Goal: Information Seeking & Learning: Learn about a topic

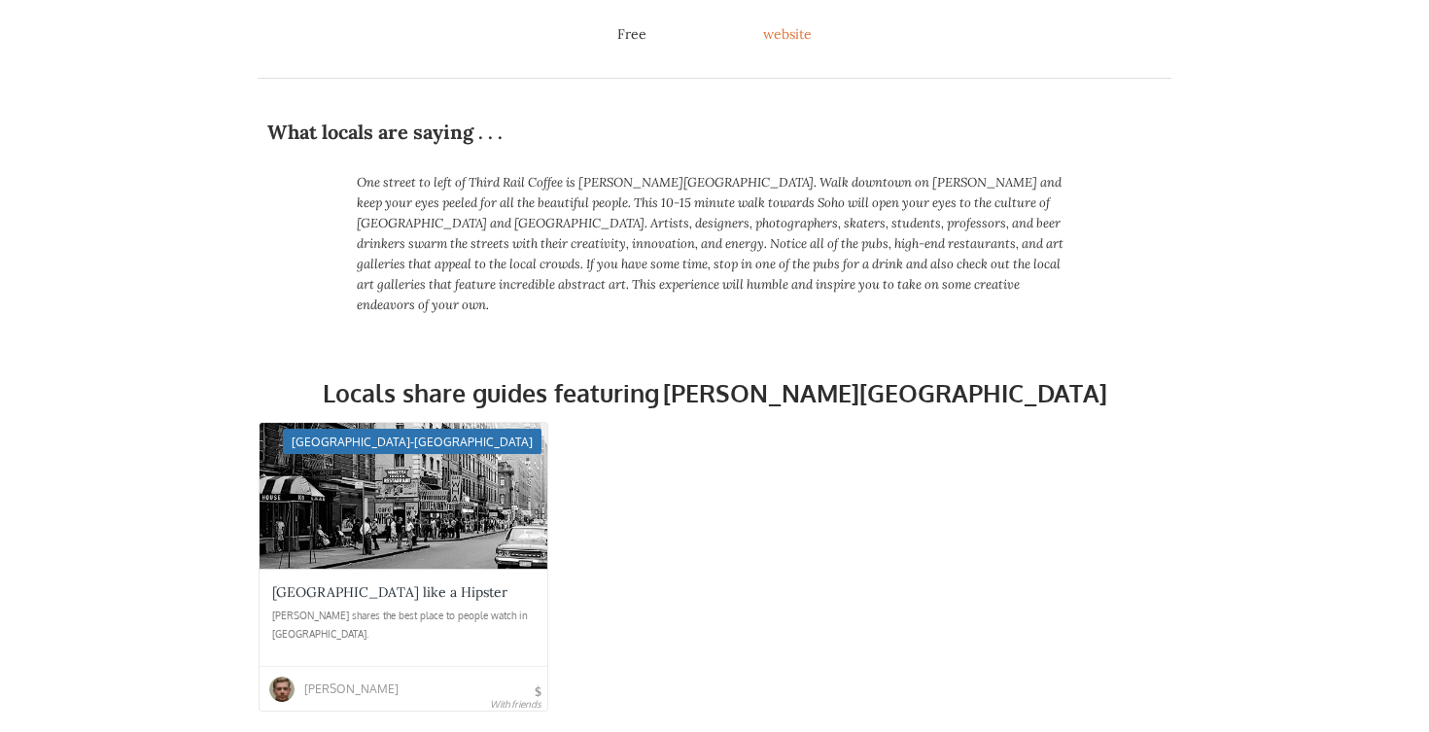
scroll to position [536, 0]
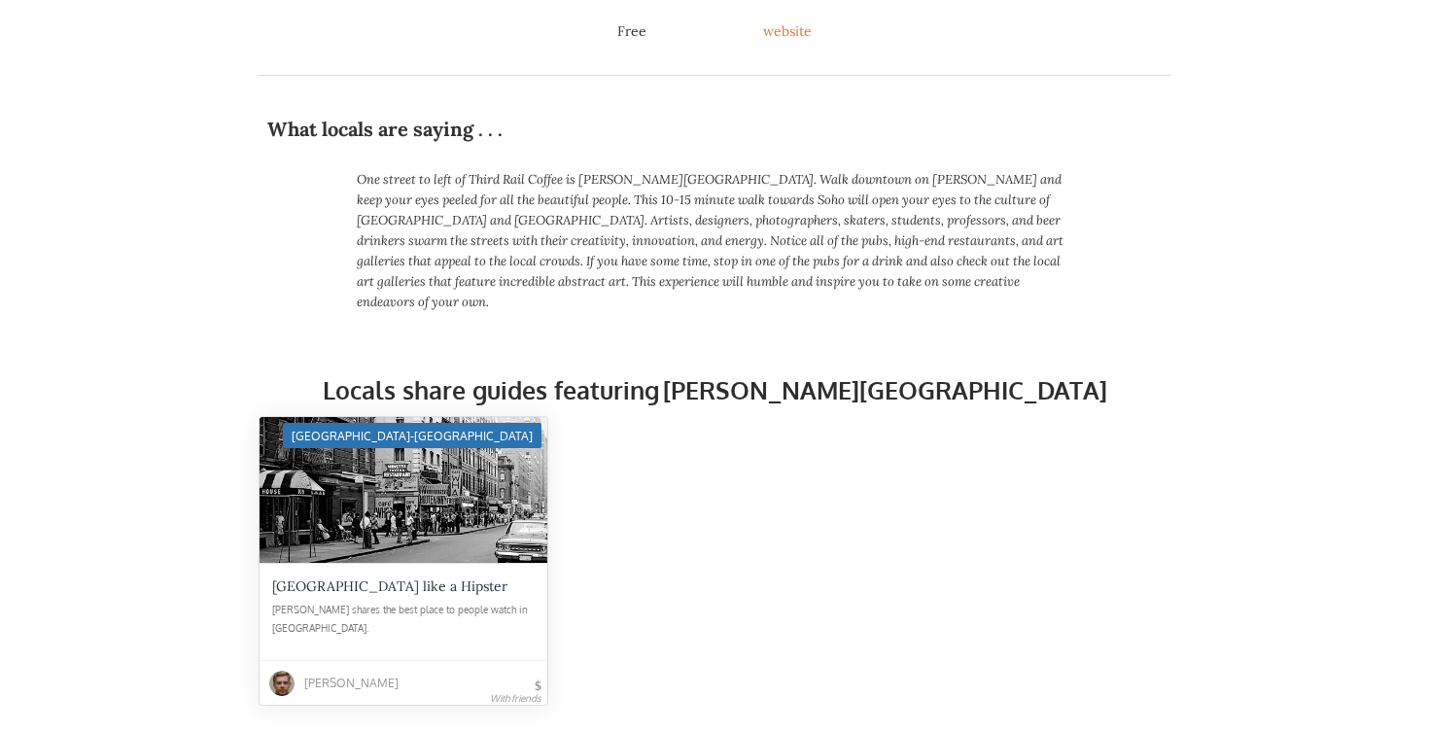
click at [373, 534] on div at bounding box center [404, 490] width 288 height 146
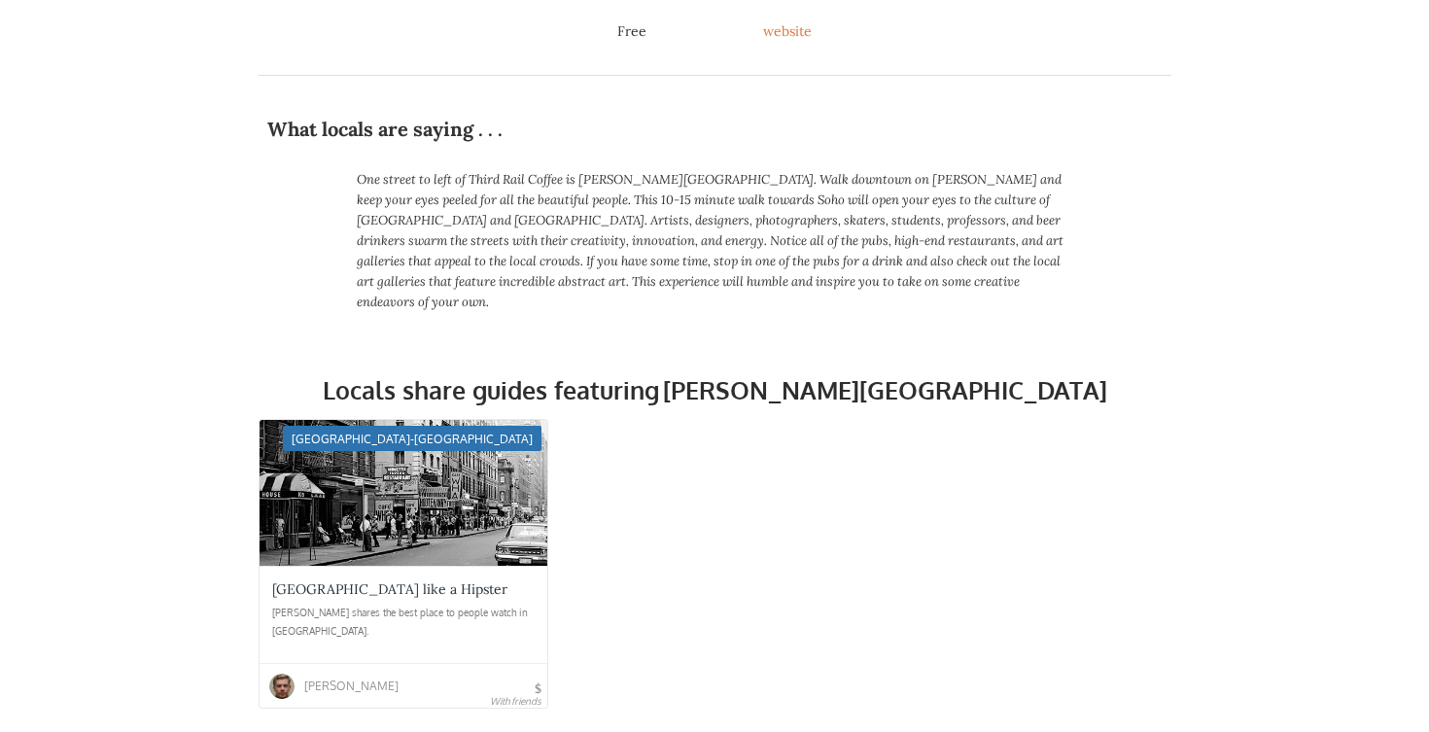
scroll to position [0, 0]
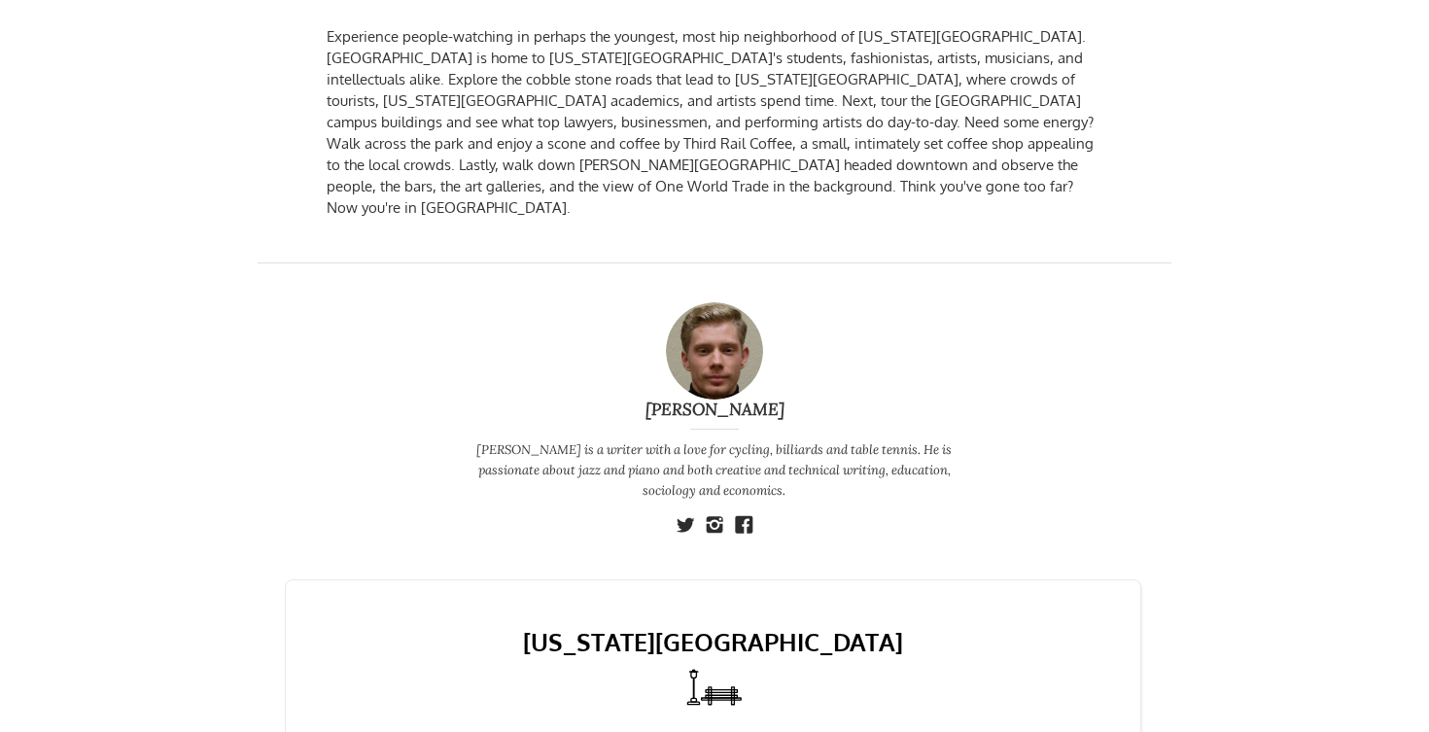
scroll to position [446, 0]
click at [376, 394] on div "Nicholas M. Nicholas is a writer with a love for cycling, billiards and table t…" at bounding box center [715, 402] width 914 height 282
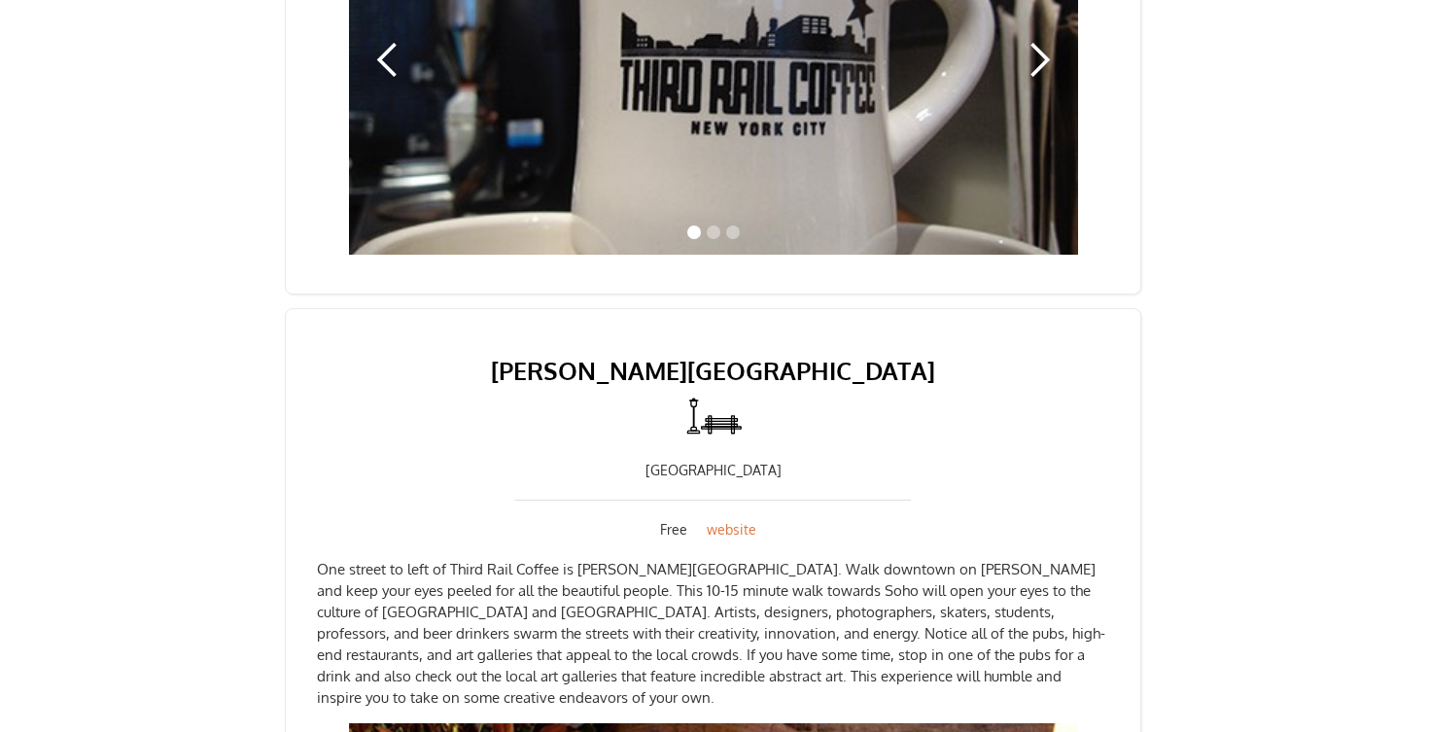
scroll to position [3187, 0]
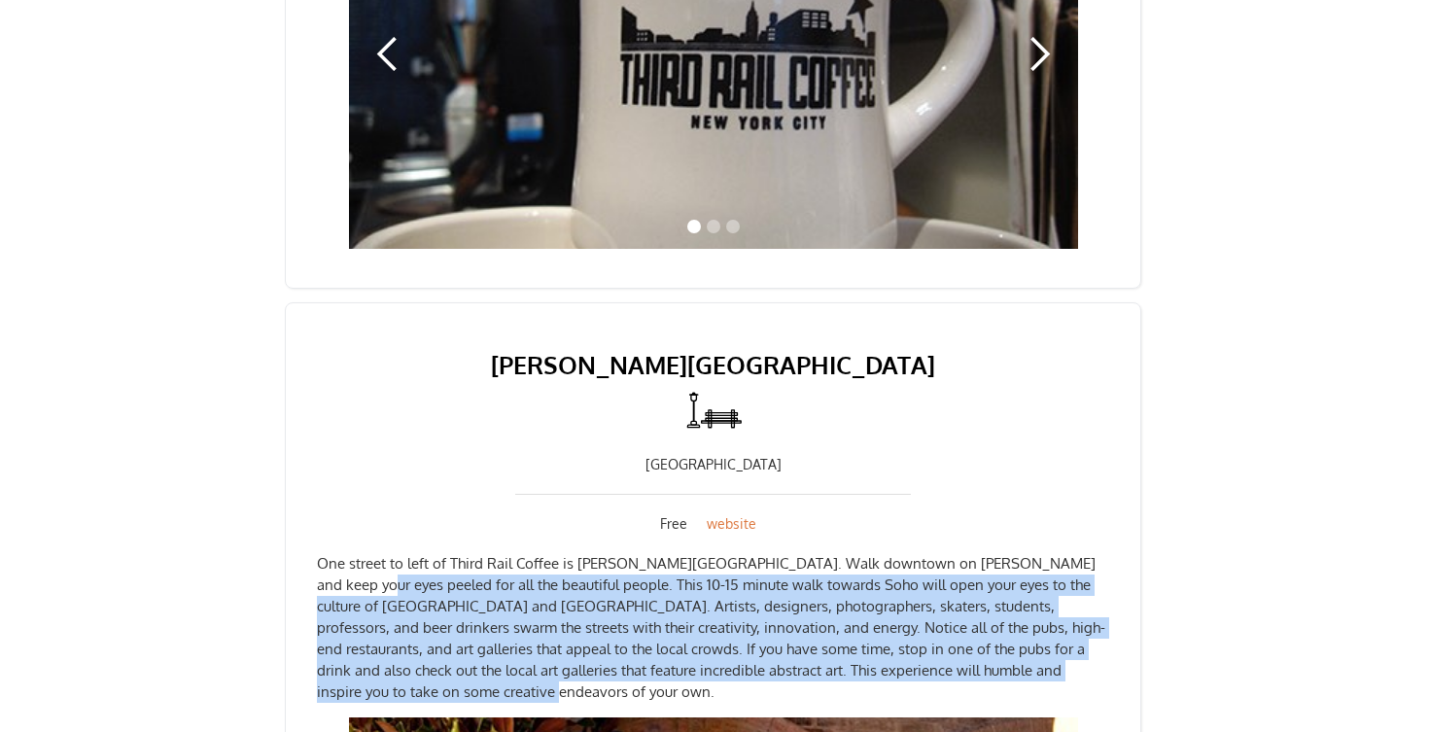
drag, startPoint x: 325, startPoint y: 535, endPoint x: 468, endPoint y: 656, distance: 187.6
click at [468, 656] on p "One street to left of Third Rail Coffee is [PERSON_NAME][GEOGRAPHIC_DATA]. Walk…" at bounding box center [713, 628] width 792 height 150
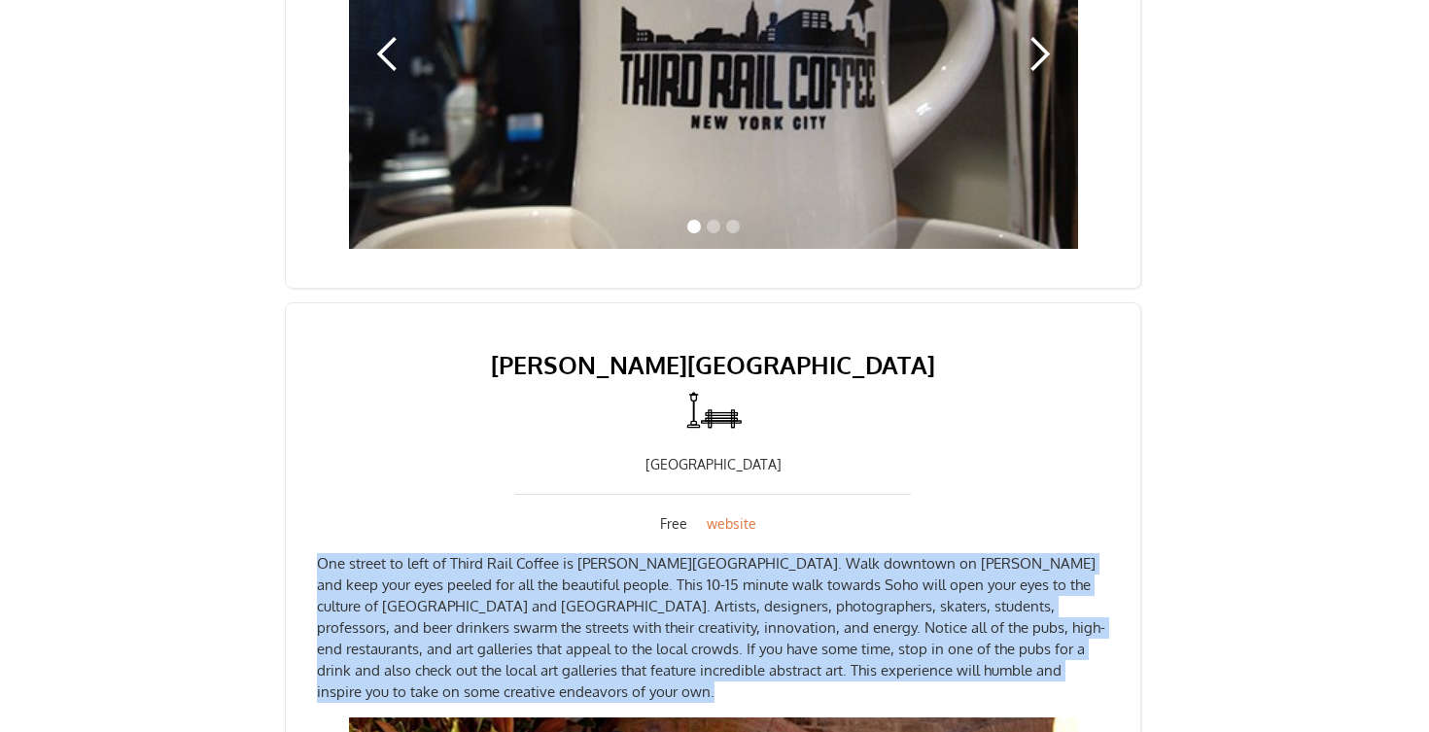
drag, startPoint x: 468, startPoint y: 656, endPoint x: 311, endPoint y: 524, distance: 204.9
click at [311, 524] on div "Thompson Street Public street Free website One street to left of Third Rail Cof…" at bounding box center [713, 724] width 856 height 844
drag, startPoint x: 311, startPoint y: 524, endPoint x: 450, endPoint y: 645, distance: 184.6
click at [450, 645] on div "Thompson Street Public street Free website One street to left of Third Rail Cof…" at bounding box center [713, 724] width 856 height 844
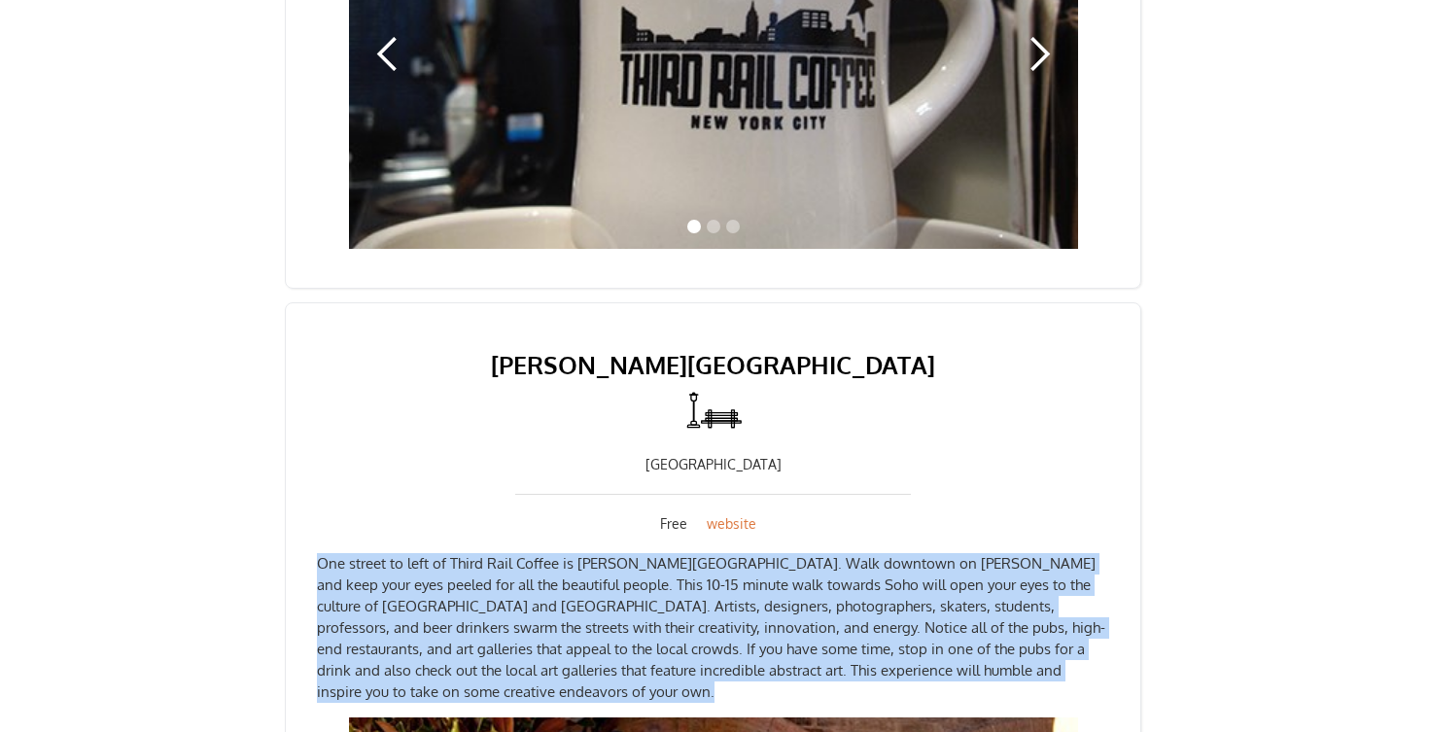
click at [450, 645] on p "One street to left of Third Rail Coffee is [PERSON_NAME][GEOGRAPHIC_DATA]. Walk…" at bounding box center [713, 628] width 792 height 150
drag, startPoint x: 450, startPoint y: 645, endPoint x: 320, endPoint y: 531, distance: 173.6
click at [320, 553] on p "One street to left of Third Rail Coffee is [PERSON_NAME][GEOGRAPHIC_DATA]. Walk…" at bounding box center [713, 628] width 792 height 150
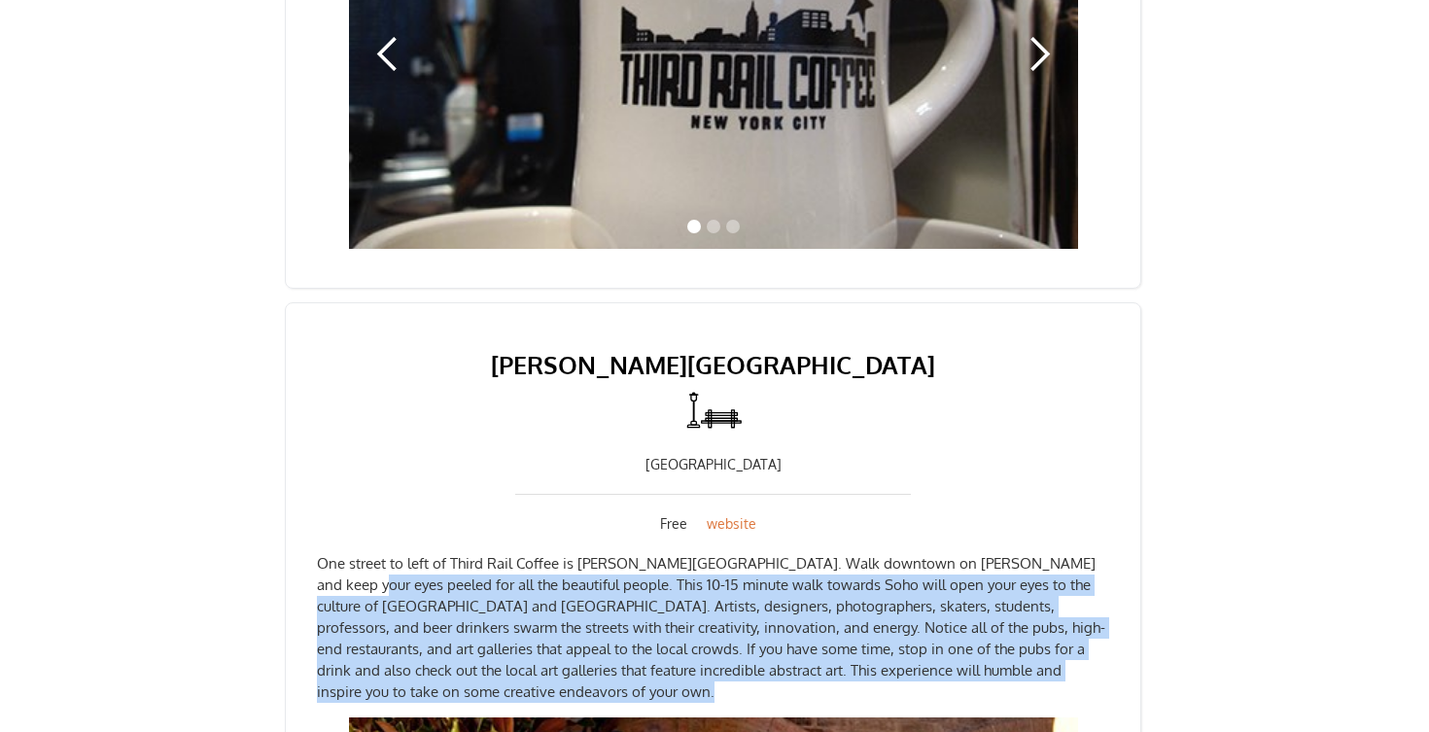
click at [320, 553] on p "One street to left of Third Rail Coffee is [PERSON_NAME][GEOGRAPHIC_DATA]. Walk…" at bounding box center [713, 628] width 792 height 150
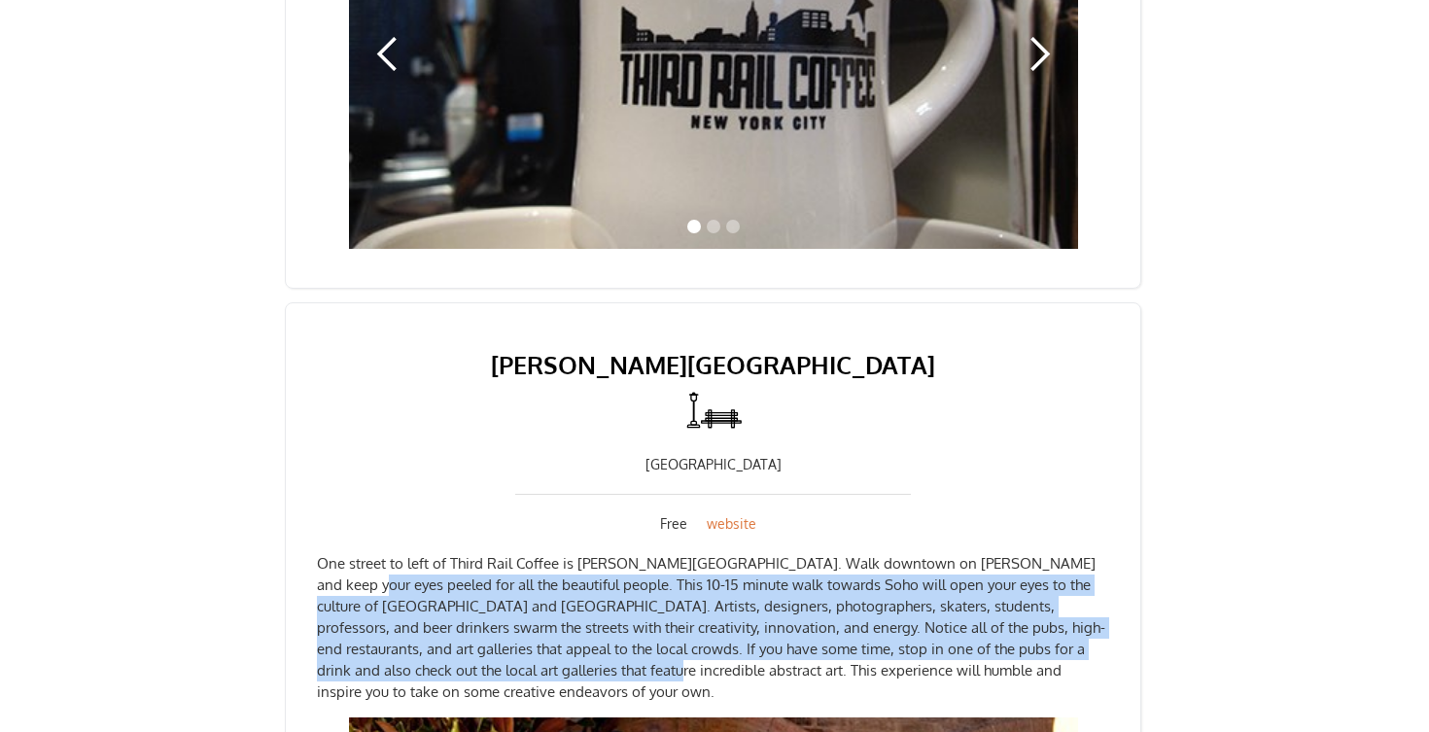
drag, startPoint x: 320, startPoint y: 531, endPoint x: 436, endPoint y: 637, distance: 156.9
click at [436, 637] on p "One street to left of Third Rail Coffee is [PERSON_NAME][GEOGRAPHIC_DATA]. Walk…" at bounding box center [713, 628] width 792 height 150
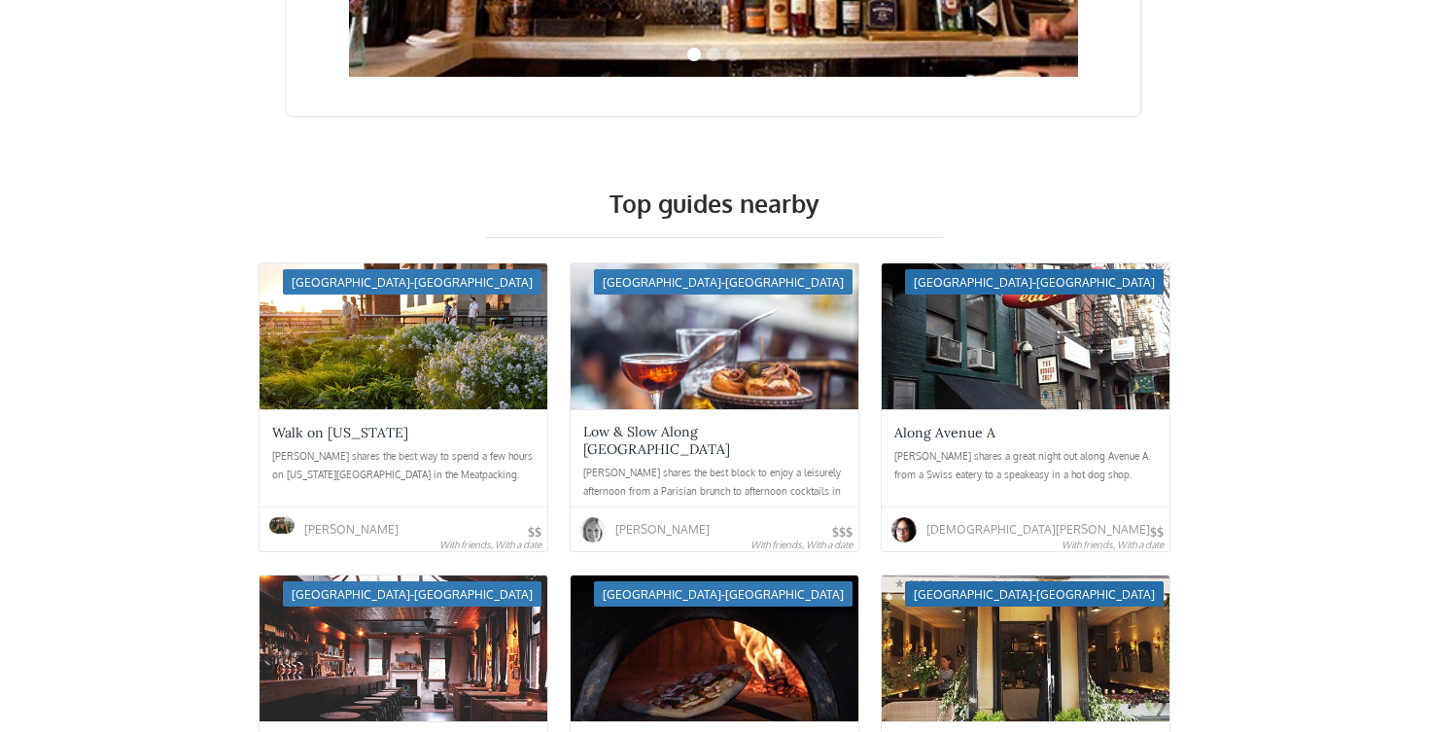
scroll to position [4218, 0]
